Goal: Information Seeking & Learning: Find specific fact

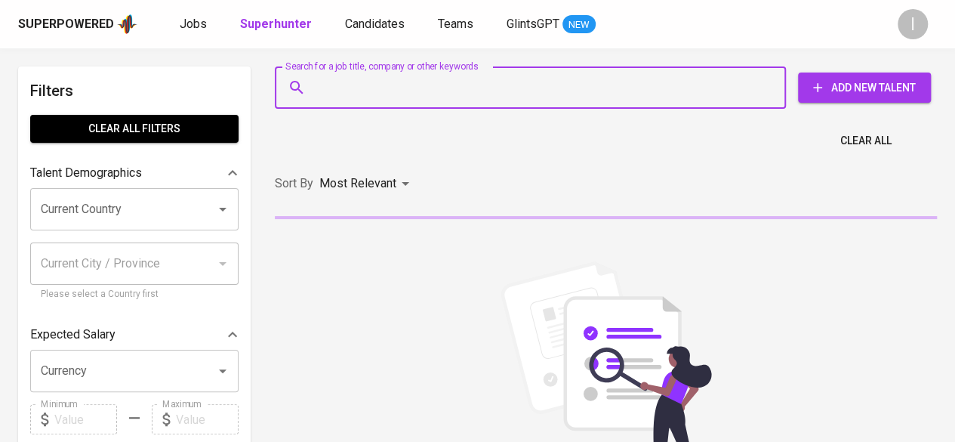
click at [426, 91] on input "Search for a job title, company or other keywords" at bounding box center [534, 87] width 445 height 29
paste input "julfahhawary@gmail.com"
type input "julfahhawary@gmail.com"
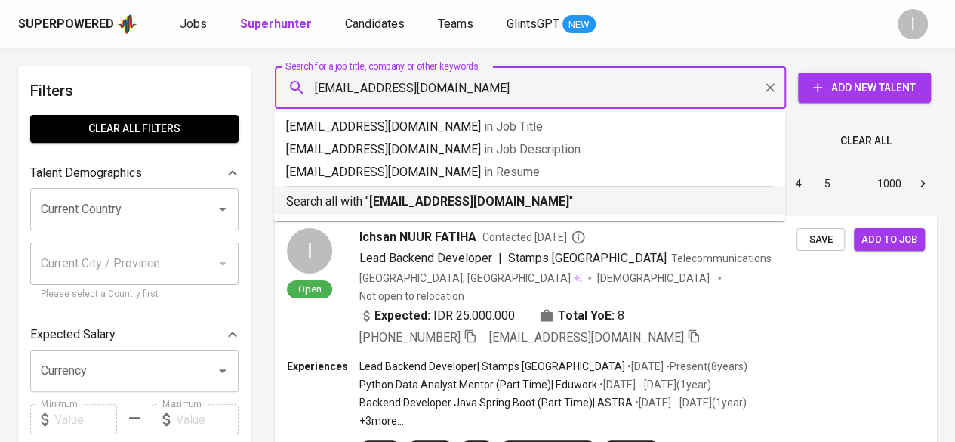
click at [435, 200] on b "julfahhawary@gmail.com" at bounding box center [469, 201] width 200 height 14
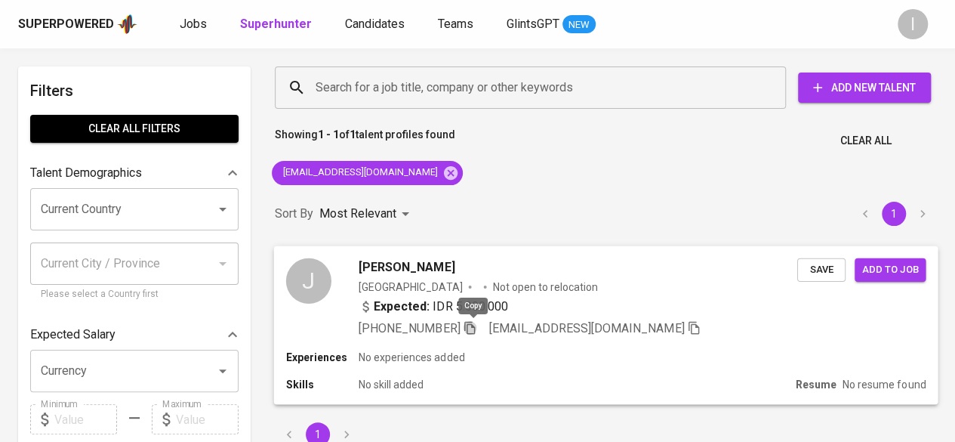
click at [475, 326] on icon "button" at bounding box center [469, 327] width 11 height 13
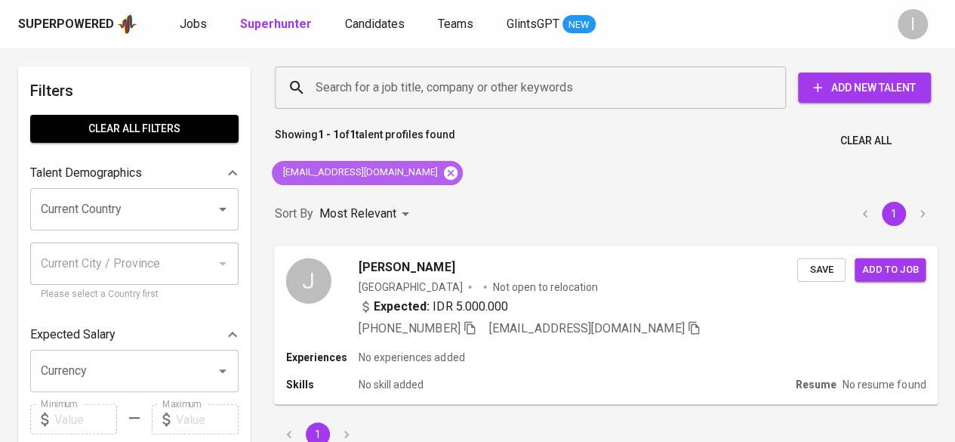
click at [442, 172] on icon at bounding box center [450, 173] width 17 height 17
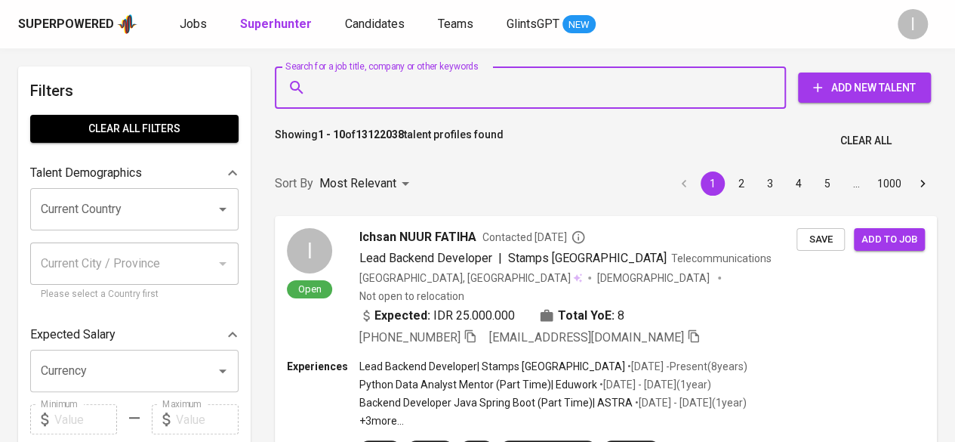
click at [422, 91] on input "Search for a job title, company or other keywords" at bounding box center [534, 87] width 445 height 29
paste input "Cipta Makmur Adipratama"
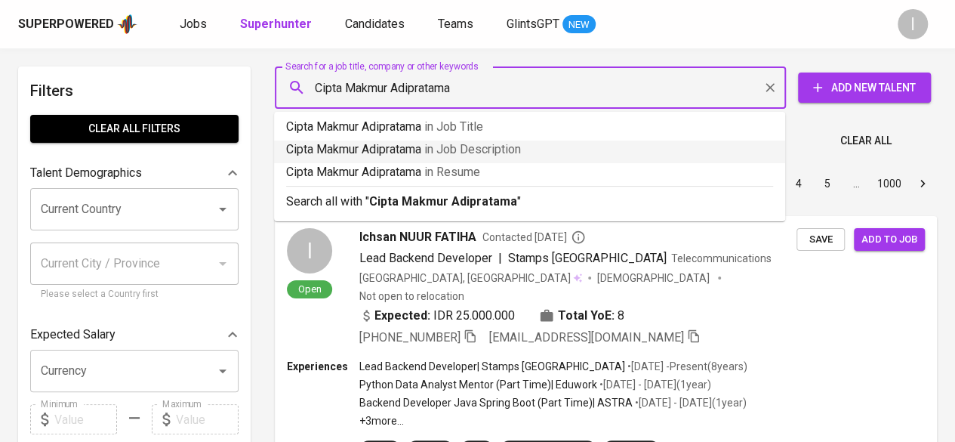
click at [313, 90] on input "Cipta Makmur Adipratama" at bounding box center [534, 87] width 445 height 29
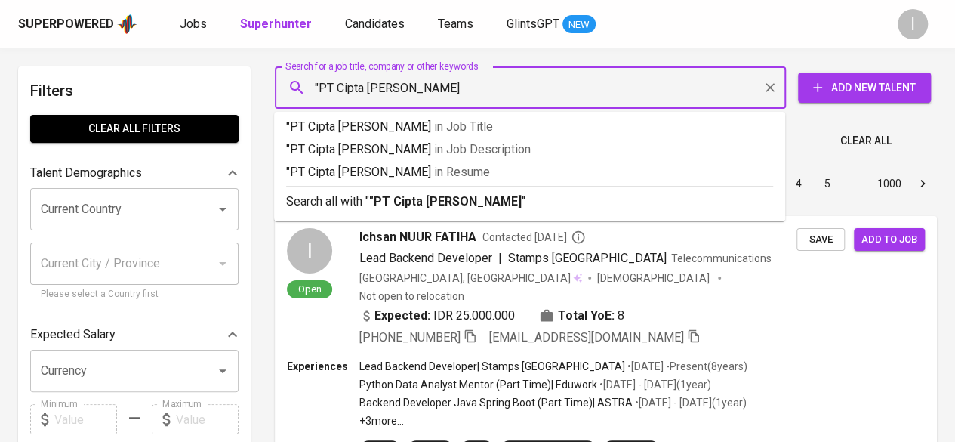
click at [514, 98] on input ""PT Cipta Makmur Adipratama" at bounding box center [534, 87] width 445 height 29
type input ""PT Cipta Makmur Adipratama""
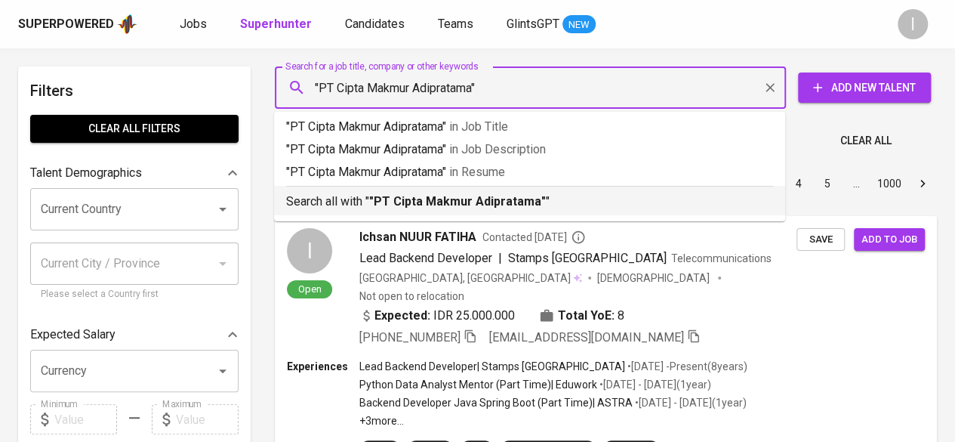
click at [485, 196] on b ""PT Cipta Makmur Adipratama"" at bounding box center [457, 201] width 177 height 14
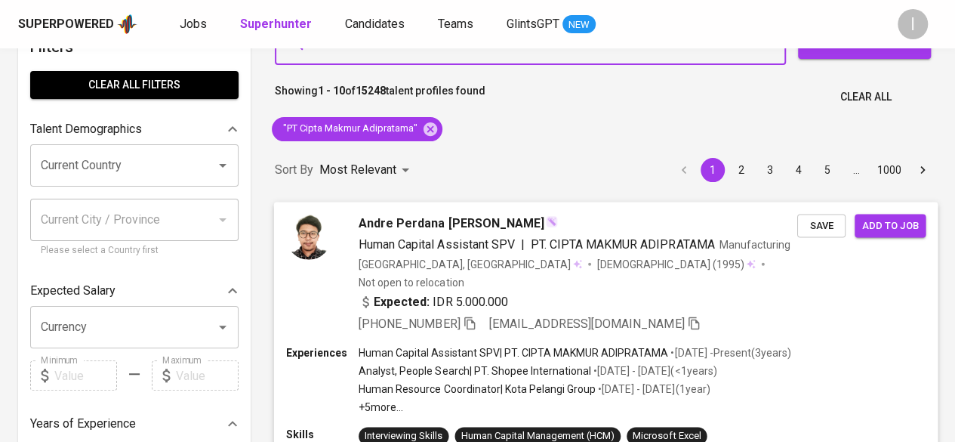
scroll to position [75, 0]
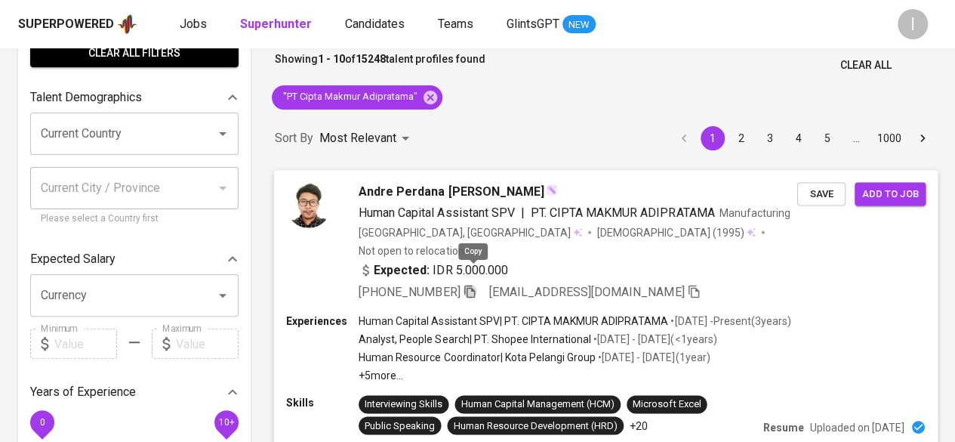
click at [476, 284] on icon "button" at bounding box center [470, 291] width 14 height 14
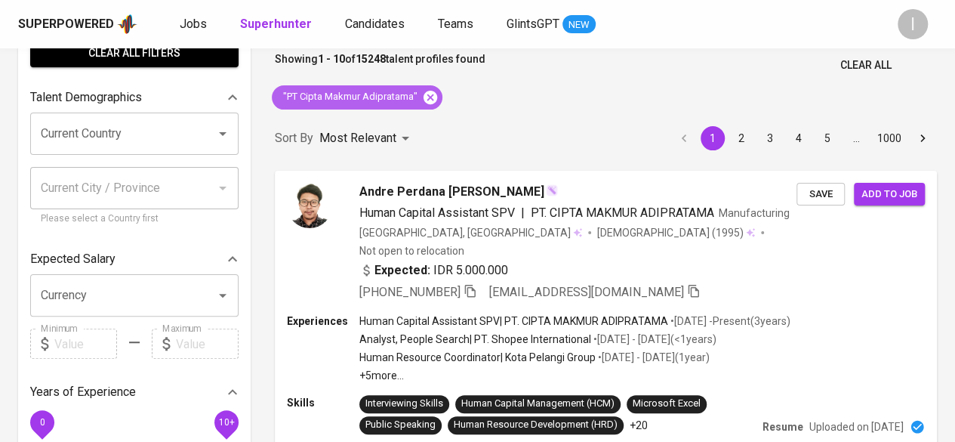
click at [432, 100] on icon at bounding box center [430, 97] width 14 height 14
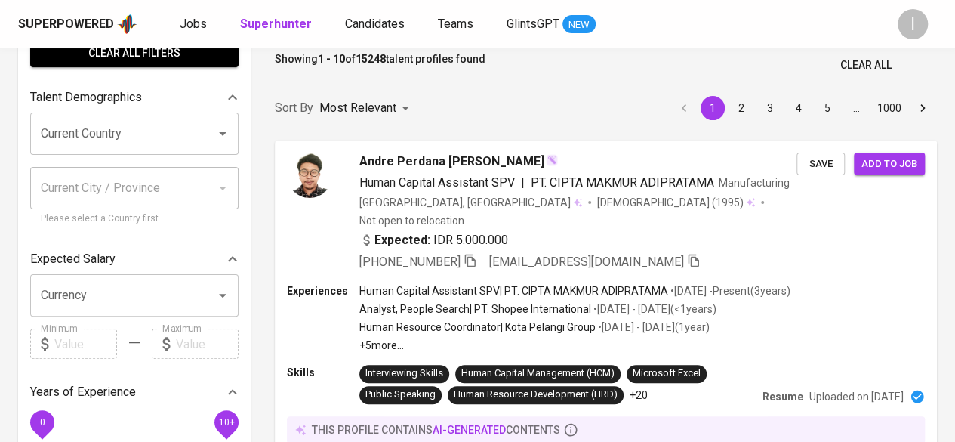
click at [460, 26] on input "Search for a job title, company or other keywords" at bounding box center [534, 12] width 445 height 29
click at [444, 26] on input "Search for a job title, company or other keywords" at bounding box center [534, 12] width 445 height 29
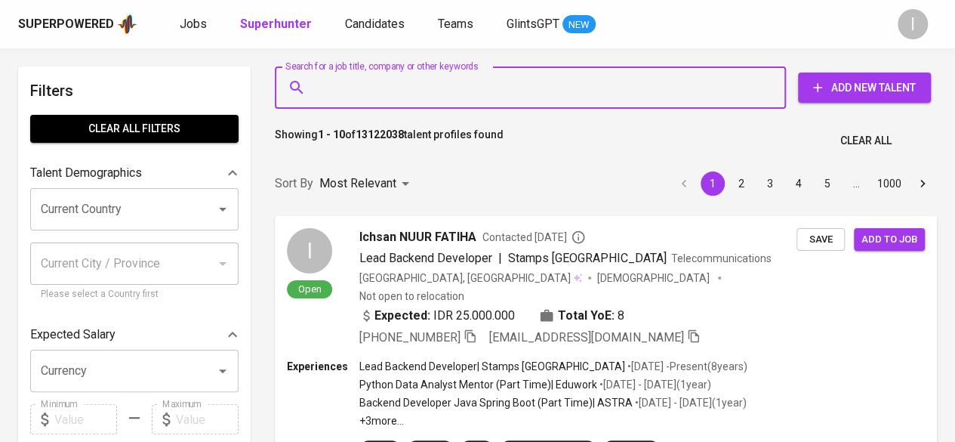
paste input "Sapta Sinergi Sourcindo"
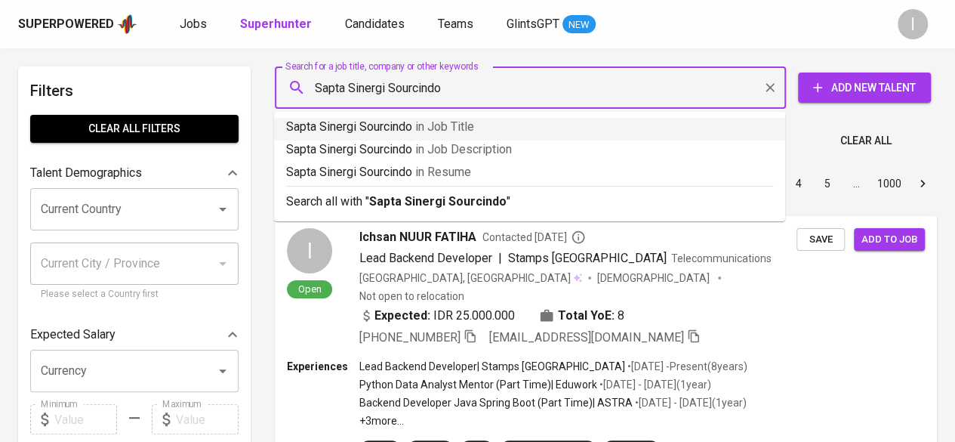
click at [316, 78] on input "Sapta Sinergi Sourcindo" at bounding box center [534, 87] width 445 height 29
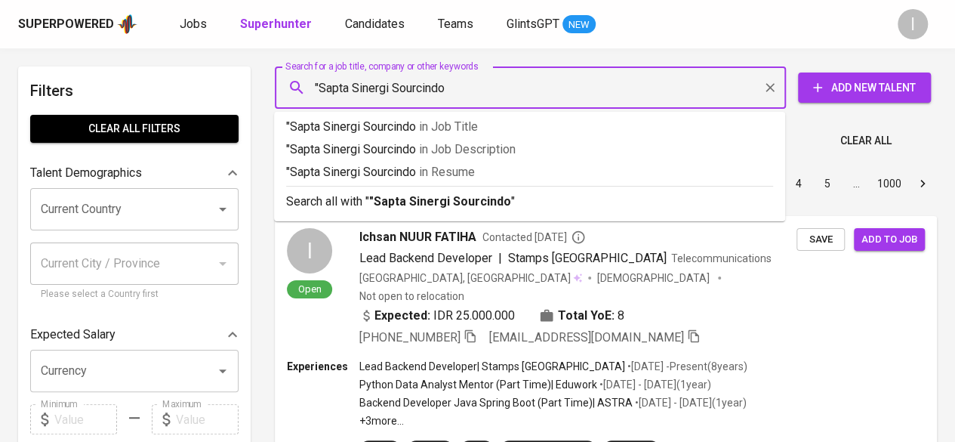
click at [463, 102] on div ""Sapta Sinergi Sourcindo Search for a job title, company or other keywords" at bounding box center [530, 87] width 511 height 42
click at [465, 91] on input ""Sapta Sinergi Sourcindo" at bounding box center [534, 87] width 445 height 29
type input ""Sapta Sinergi Sourcindo""
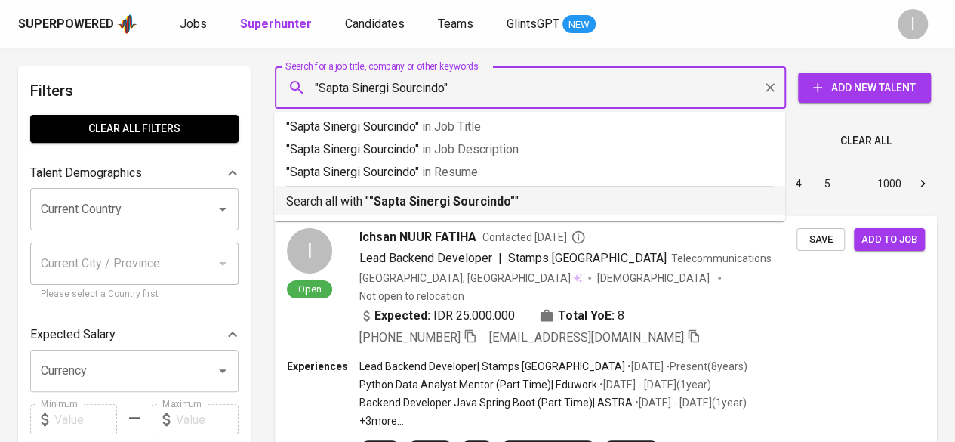
click at [430, 194] on b ""Sapta Sinergi Sourcindo"" at bounding box center [442, 201] width 146 height 14
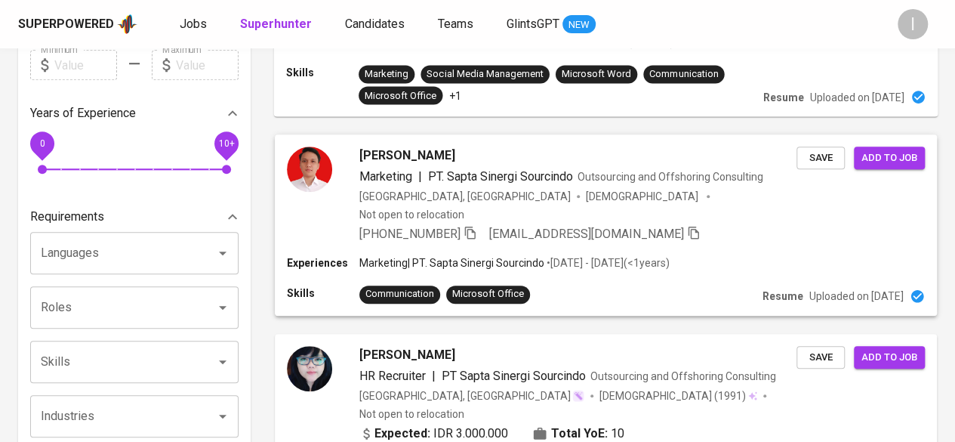
scroll to position [377, 0]
